Goal: Complete application form

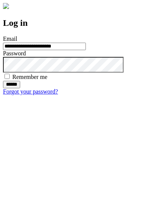
type input "**********"
click at [20, 88] on input "******" at bounding box center [11, 84] width 17 height 7
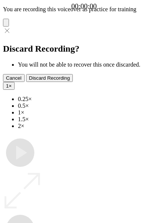
type input "**********"
